Goal: Task Accomplishment & Management: Manage account settings

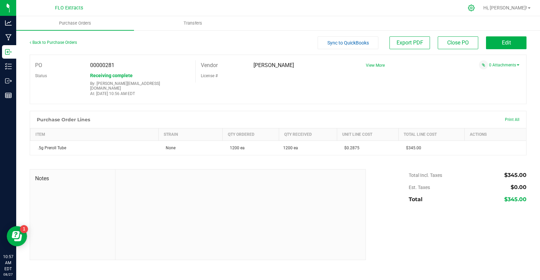
click at [475, 8] on icon at bounding box center [471, 7] width 7 height 7
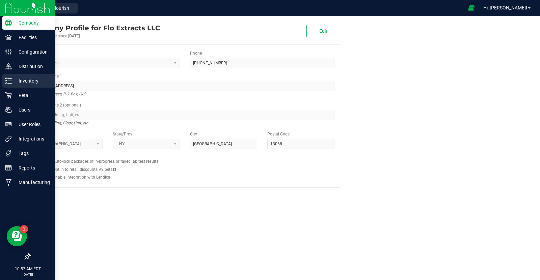
click at [19, 79] on p "Inventory" at bounding box center [32, 81] width 40 height 8
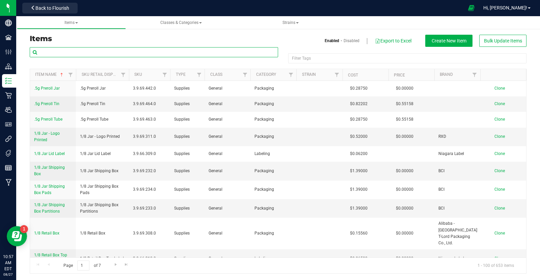
click at [90, 54] on input "text" at bounding box center [154, 52] width 248 height 10
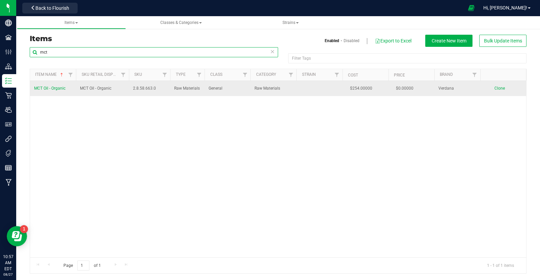
type input "mct"
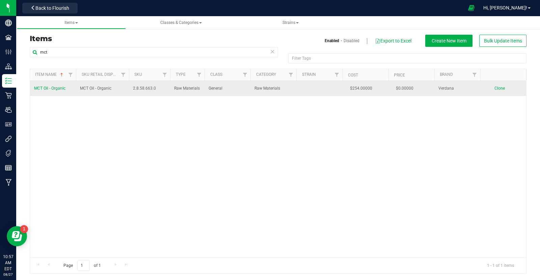
click at [43, 87] on span "MCT Oil - Organic" at bounding box center [49, 88] width 31 height 5
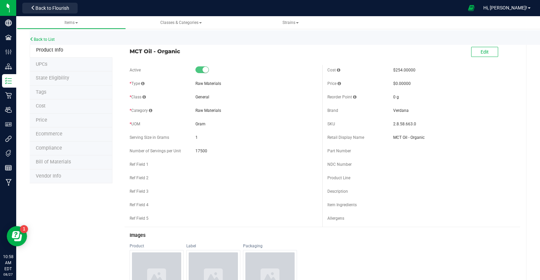
click at [49, 105] on li "Cost" at bounding box center [71, 107] width 83 height 14
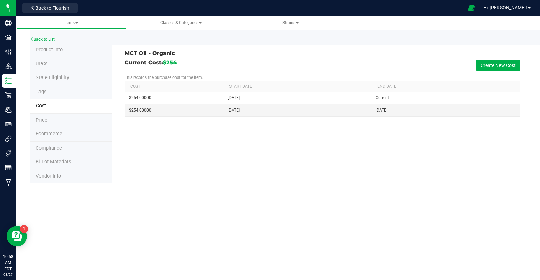
click at [71, 51] on li "Product Info" at bounding box center [71, 50] width 83 height 14
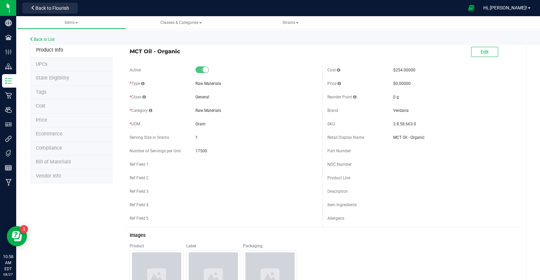
click at [200, 151] on span "17500" at bounding box center [256, 151] width 122 height 6
click at [36, 7] on span "Back to Flourish" at bounding box center [52, 7] width 34 height 5
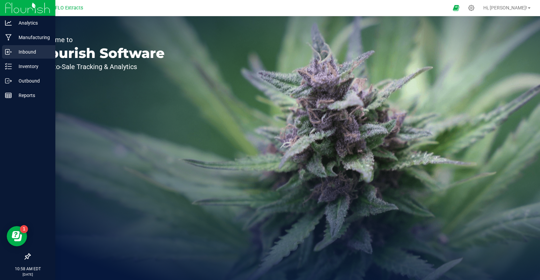
click at [23, 51] on p "Inbound" at bounding box center [32, 52] width 40 height 8
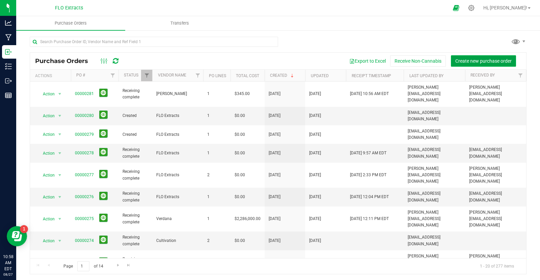
click at [469, 59] on span "Create new purchase order" at bounding box center [483, 60] width 56 height 5
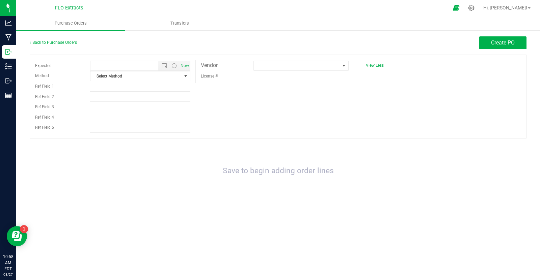
type input "[DATE] 10:58 AM"
click at [187, 75] on span "select" at bounding box center [185, 76] width 5 height 5
click at [158, 100] on li "UPS" at bounding box center [140, 97] width 100 height 10
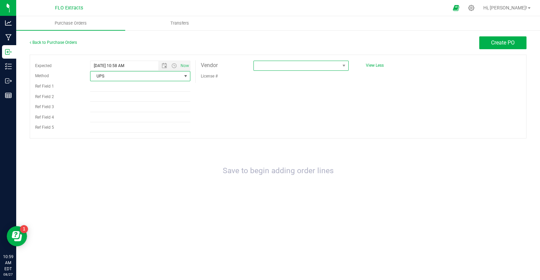
click at [293, 65] on span at bounding box center [297, 65] width 86 height 9
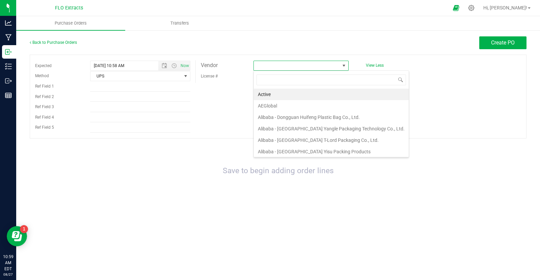
scroll to position [10, 95]
type input "ver"
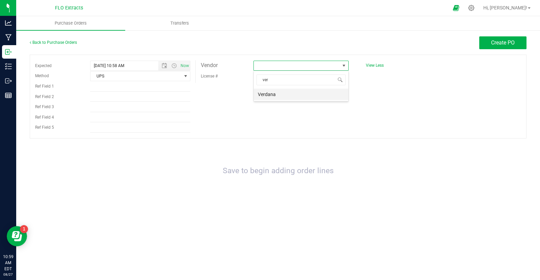
click at [284, 93] on li "Verdana" at bounding box center [301, 94] width 94 height 11
click at [496, 40] on span "Create PO" at bounding box center [503, 42] width 24 height 6
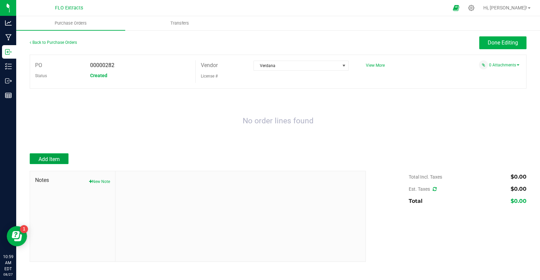
click at [54, 154] on button "Add Item" at bounding box center [49, 159] width 39 height 11
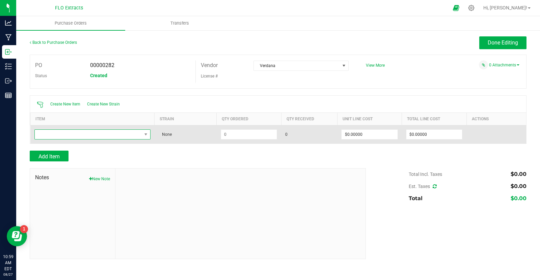
click at [96, 130] on span "NO DATA FOUND" at bounding box center [88, 134] width 107 height 9
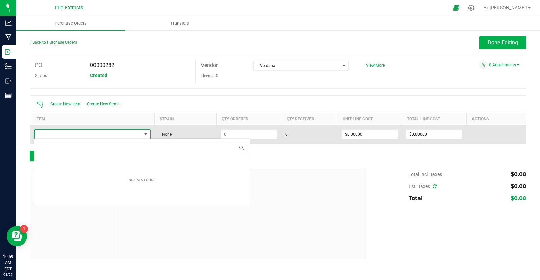
scroll to position [10, 116]
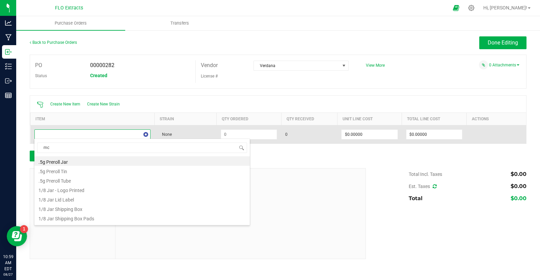
type input "mct"
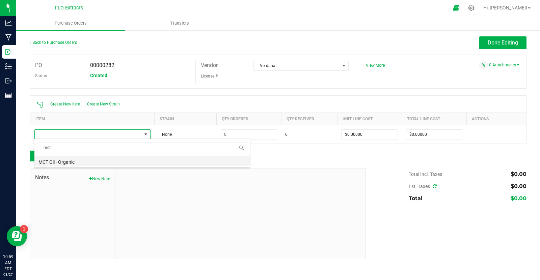
click at [59, 162] on li "MCT Oil - Organic" at bounding box center [141, 161] width 215 height 9
type input "$254.00000"
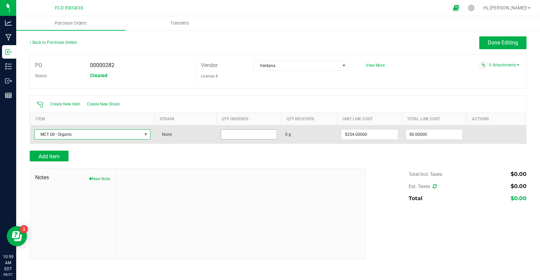
click at [255, 135] on input at bounding box center [249, 134] width 56 height 9
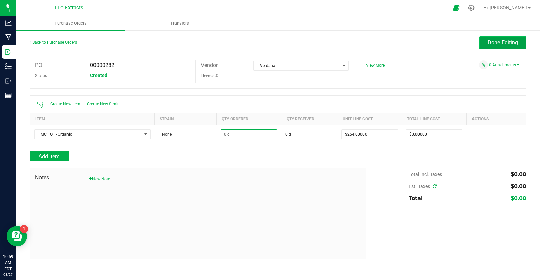
click at [510, 47] on button "Done Editing" at bounding box center [502, 42] width 47 height 13
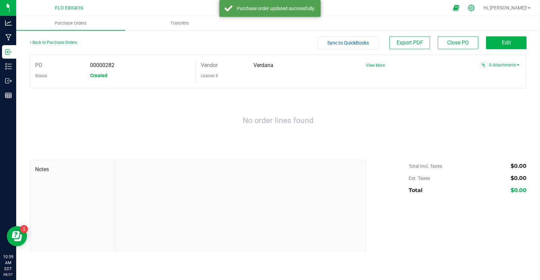
click at [475, 9] on icon at bounding box center [471, 8] width 6 height 6
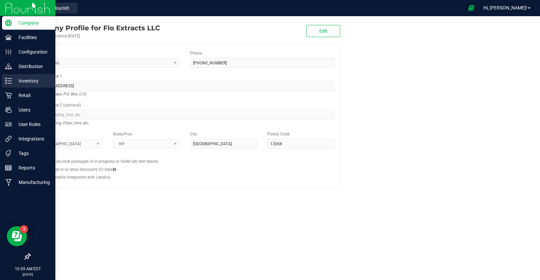
click at [30, 81] on p "Inventory" at bounding box center [32, 81] width 40 height 8
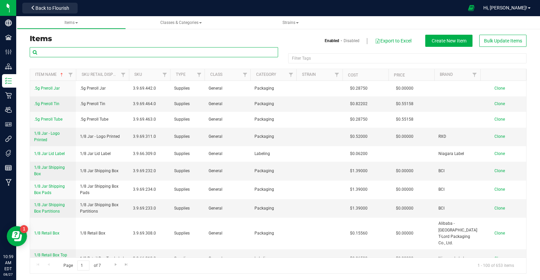
click at [106, 53] on input "text" at bounding box center [154, 52] width 248 height 10
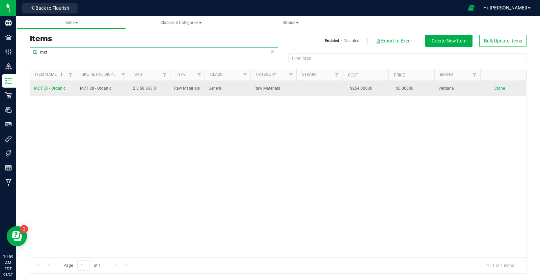
type input "mct"
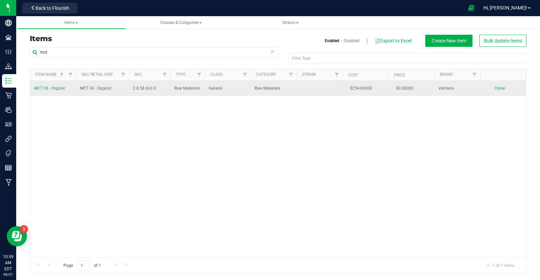
click at [48, 87] on span "MCT Oil - Organic" at bounding box center [49, 88] width 31 height 5
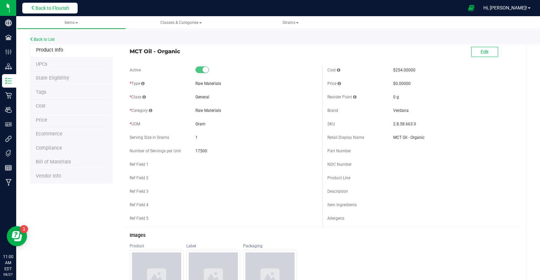
click at [38, 7] on span "Back to Flourish" at bounding box center [52, 7] width 34 height 5
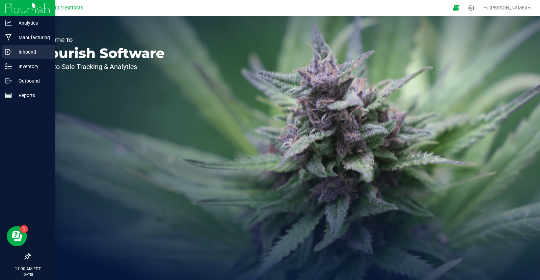
click at [17, 53] on p "Inbound" at bounding box center [32, 52] width 40 height 8
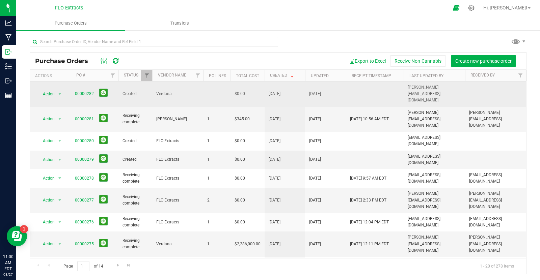
click at [78, 91] on span "00000282" at bounding box center [84, 94] width 19 height 6
click at [81, 91] on link "00000282" at bounding box center [84, 93] width 19 height 5
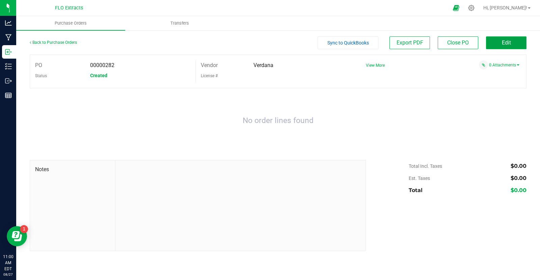
click at [498, 45] on button "Edit" at bounding box center [506, 42] width 40 height 13
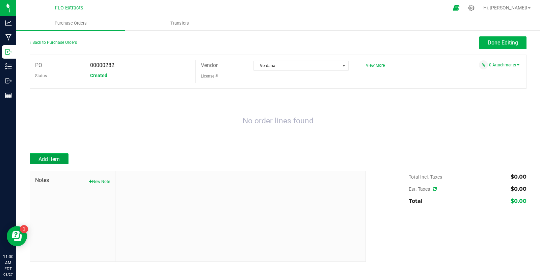
click at [52, 157] on span "Add Item" at bounding box center [48, 159] width 21 height 6
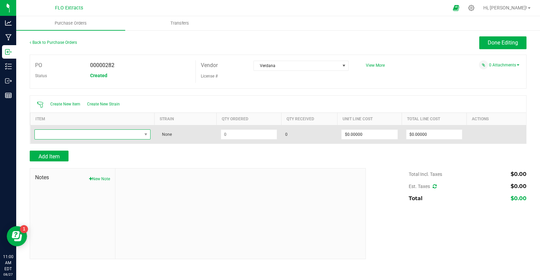
click at [85, 134] on span "NO DATA FOUND" at bounding box center [88, 134] width 107 height 9
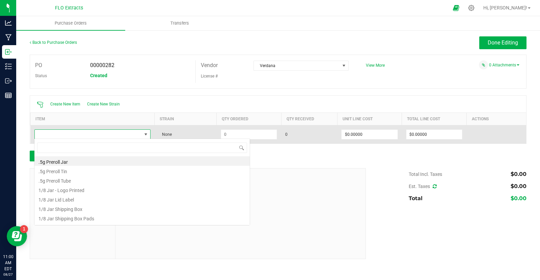
scroll to position [10, 116]
type input "mct"
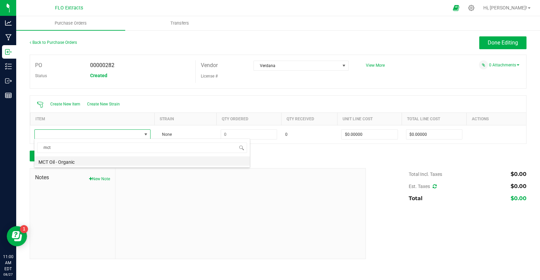
click at [74, 164] on li "MCT Oil - Organic" at bounding box center [141, 161] width 215 height 9
type input "$254.00000"
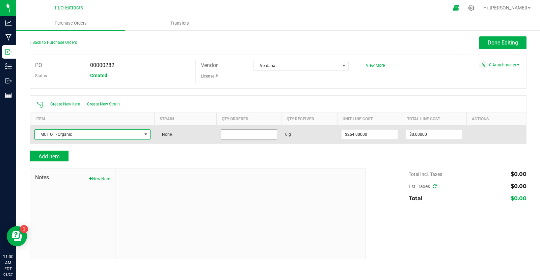
click at [242, 136] on input at bounding box center [249, 134] width 56 height 9
type input "35000.0000 g"
type input "254"
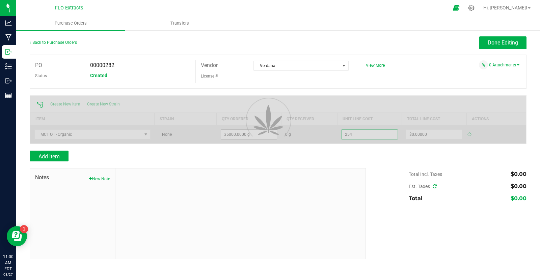
type input "$8,890,000.00000"
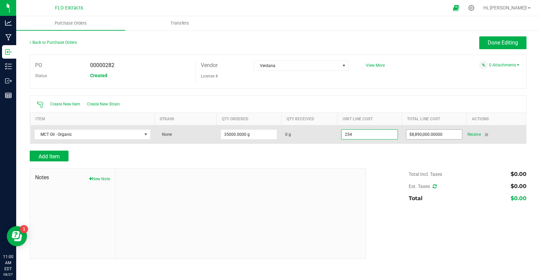
click at [453, 135] on input "$8,890,000.00000" at bounding box center [434, 134] width 56 height 9
type input "$254.00000"
type input "8890000"
click at [453, 135] on input "8890000" at bounding box center [434, 134] width 56 height 9
type input "35000"
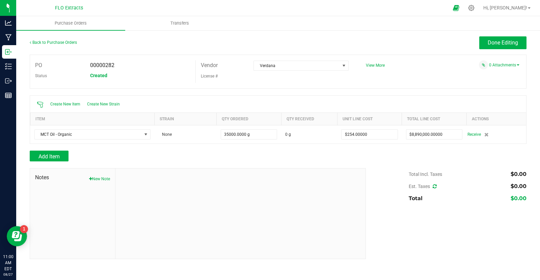
click at [453, 135] on input "$8,890,000.00000" at bounding box center [434, 134] width 56 height 9
click at [453, 135] on input "8890000" at bounding box center [434, 134] width 56 height 9
click at [475, 10] on icon at bounding box center [471, 8] width 6 height 6
type input "$8,890,000.00000"
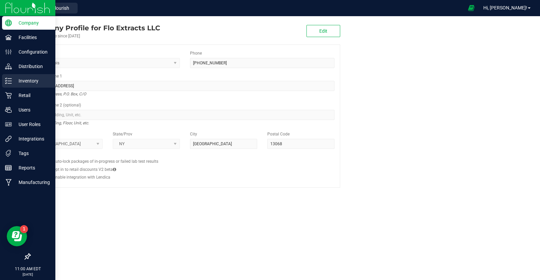
click at [28, 83] on p "Inventory" at bounding box center [32, 81] width 40 height 8
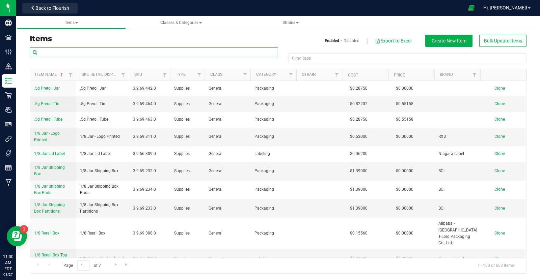
click at [114, 53] on input "text" at bounding box center [154, 52] width 248 height 10
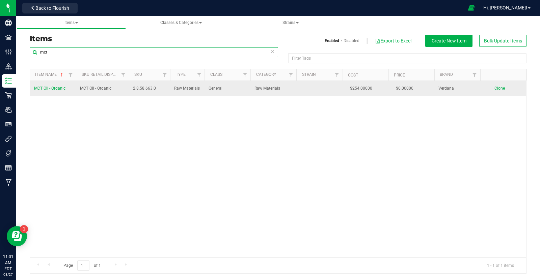
type input "mct"
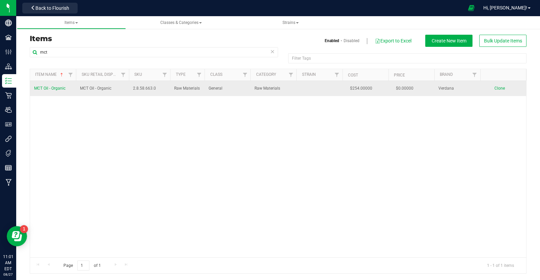
click at [63, 90] on span "MCT Oil - Organic" at bounding box center [49, 88] width 31 height 5
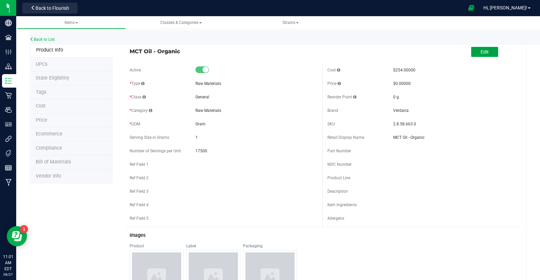
click at [485, 49] on span "Edit" at bounding box center [485, 51] width 8 height 5
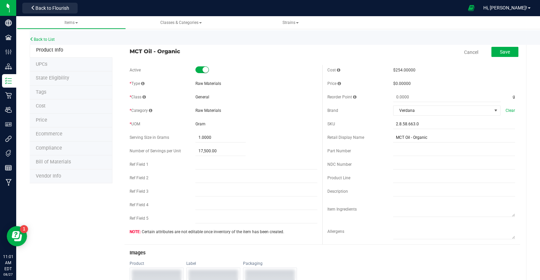
click at [46, 106] on li "Cost" at bounding box center [71, 107] width 83 height 14
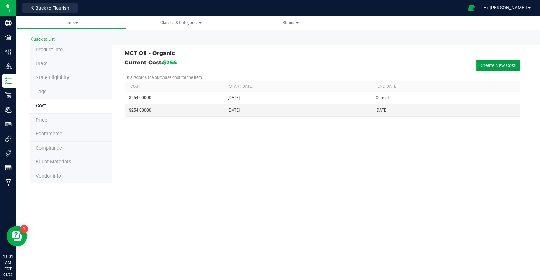
click at [504, 65] on button "Create New Cost" at bounding box center [498, 65] width 44 height 11
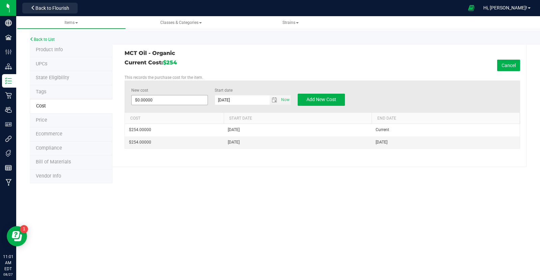
click at [179, 101] on input "$0.00000" at bounding box center [170, 100] width 76 height 9
type input ".01451"
click at [336, 99] on span "Add New Cost" at bounding box center [321, 99] width 30 height 5
type input "$0.00000"
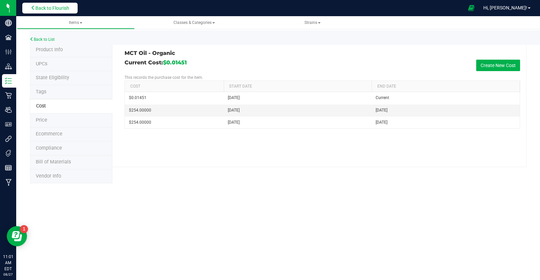
click at [58, 10] on span "Back to Flourish" at bounding box center [52, 7] width 34 height 5
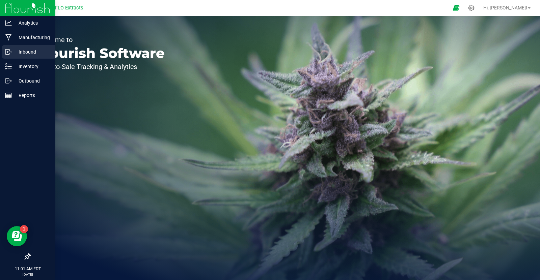
click at [18, 50] on p "Inbound" at bounding box center [32, 52] width 40 height 8
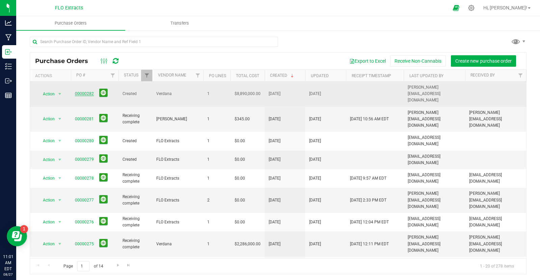
click at [77, 91] on link "00000282" at bounding box center [84, 93] width 19 height 5
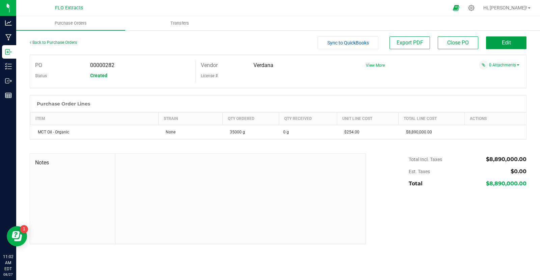
click at [507, 40] on span "Edit" at bounding box center [506, 42] width 9 height 6
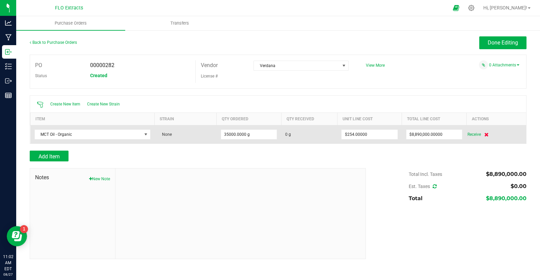
click at [486, 134] on icon at bounding box center [486, 135] width 4 height 4
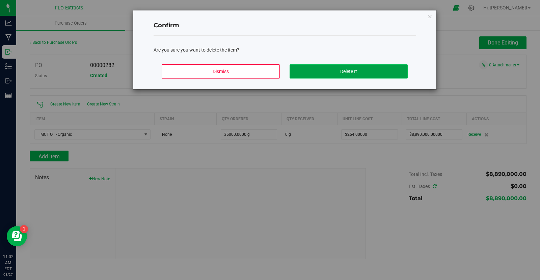
click at [340, 70] on button "Delete It" at bounding box center [349, 71] width 118 height 14
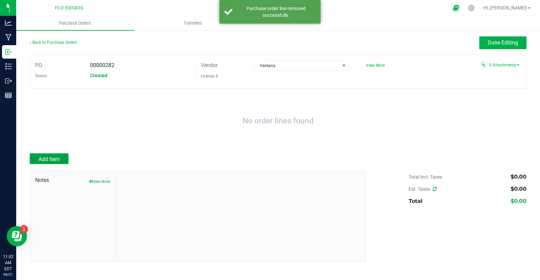
click at [51, 157] on span "Add Item" at bounding box center [48, 159] width 21 height 6
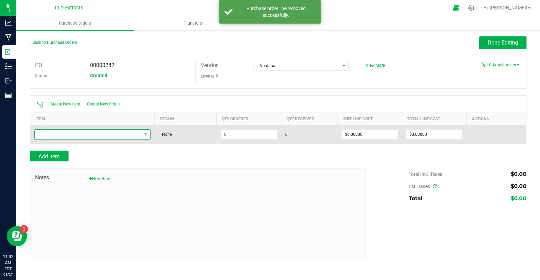
click at [128, 133] on span "NO DATA FOUND" at bounding box center [88, 134] width 107 height 9
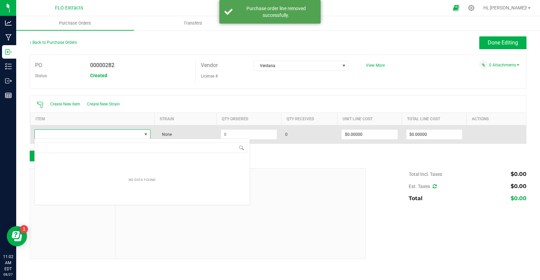
scroll to position [10, 116]
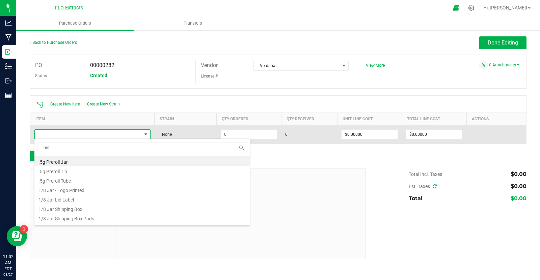
type input "mct"
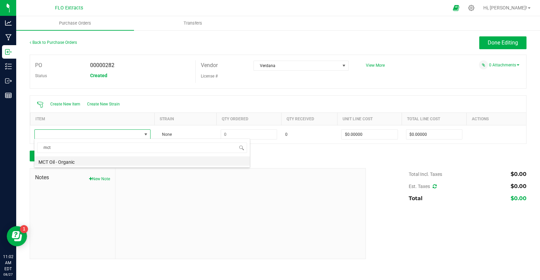
click at [82, 163] on li "MCT Oil - Organic" at bounding box center [141, 161] width 215 height 9
type input "$0.01451"
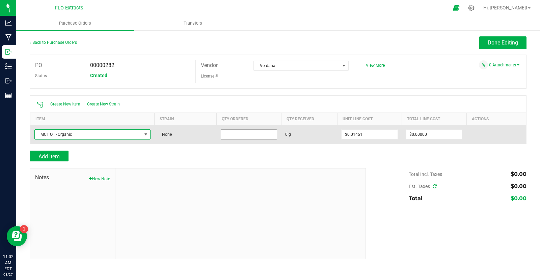
click at [244, 134] on input at bounding box center [249, 134] width 56 height 9
type input "35000.0000 g"
type input "0.01451"
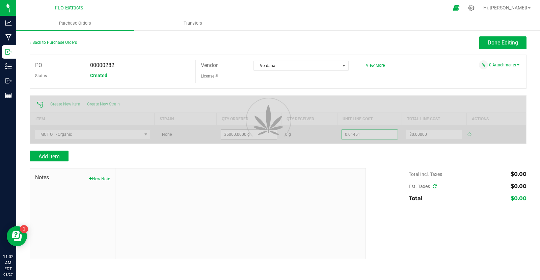
type input "$507.85000"
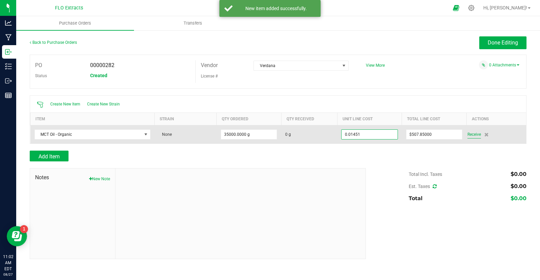
click at [474, 134] on div "Receive" at bounding box center [494, 135] width 55 height 8
type input "$0.01451"
type input "35000"
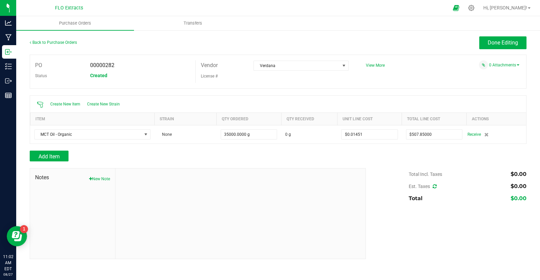
click at [474, 134] on span "Receive" at bounding box center [473, 135] width 13 height 8
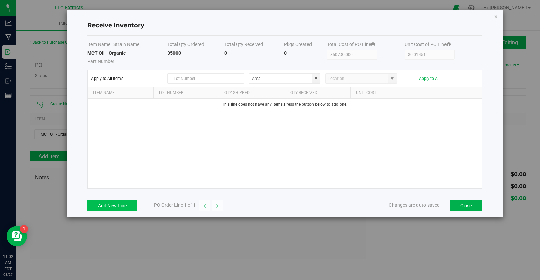
click at [117, 202] on button "Add New Line" at bounding box center [112, 205] width 50 height 11
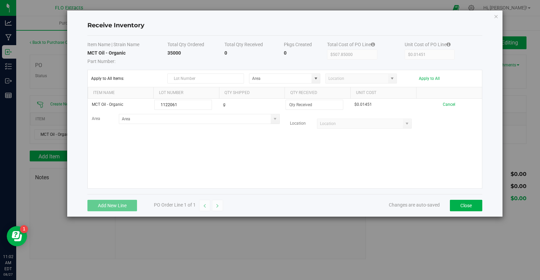
type input "1122061"
type input "17500.0000 g"
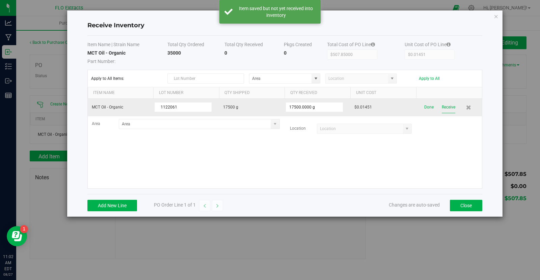
click at [451, 106] on button "Receive" at bounding box center [448, 108] width 13 height 12
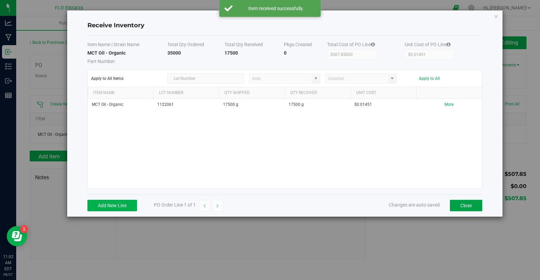
click at [459, 203] on button "Close" at bounding box center [466, 205] width 32 height 11
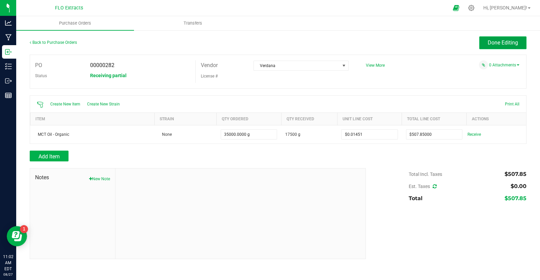
click at [486, 45] on button "Done Editing" at bounding box center [502, 42] width 47 height 13
